Goal: Information Seeking & Learning: Learn about a topic

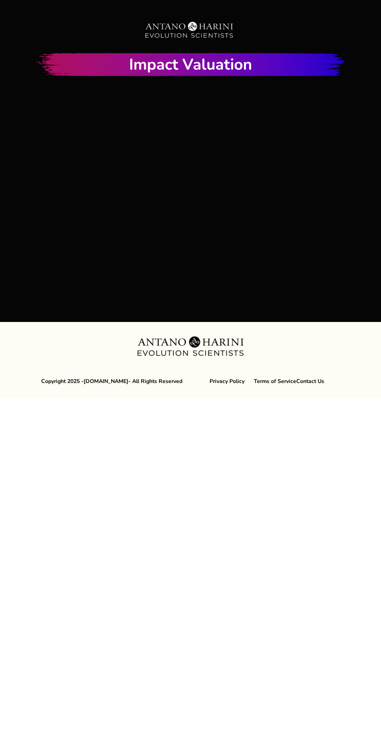
click at [194, 188] on div at bounding box center [191, 200] width 380 height 213
click at [198, 203] on div at bounding box center [191, 200] width 380 height 213
click at [337, 397] on html "Impact Valuation Video Tracking Example Copyright 2025 - [DOMAIN_NAME] - All Ri…" at bounding box center [190, 198] width 381 height 397
click at [70, 397] on html "Impact Valuation Video Tracking Example Copyright 2025 - [DOMAIN_NAME] - All Ri…" at bounding box center [190, 198] width 381 height 397
click at [69, 397] on html "Impact Valuation Video Tracking Example Copyright 2025 - [DOMAIN_NAME] - All Ri…" at bounding box center [190, 198] width 381 height 397
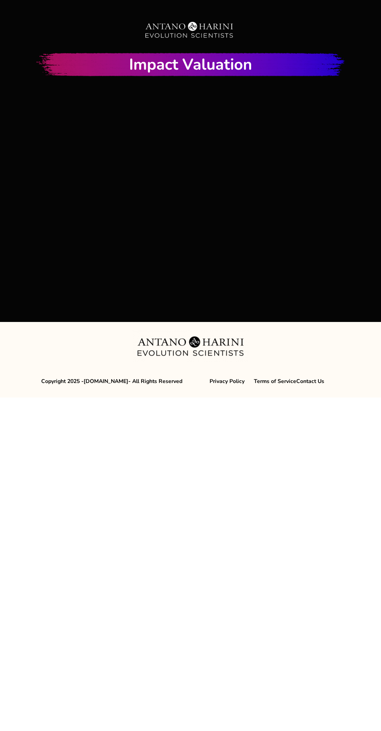
click at [191, 201] on div at bounding box center [191, 200] width 380 height 213
click at [91, 397] on html "Impact Valuation Video Tracking Example Copyright 2025 - [DOMAIN_NAME] - All Ri…" at bounding box center [190, 198] width 381 height 397
